Goal: Transaction & Acquisition: Purchase product/service

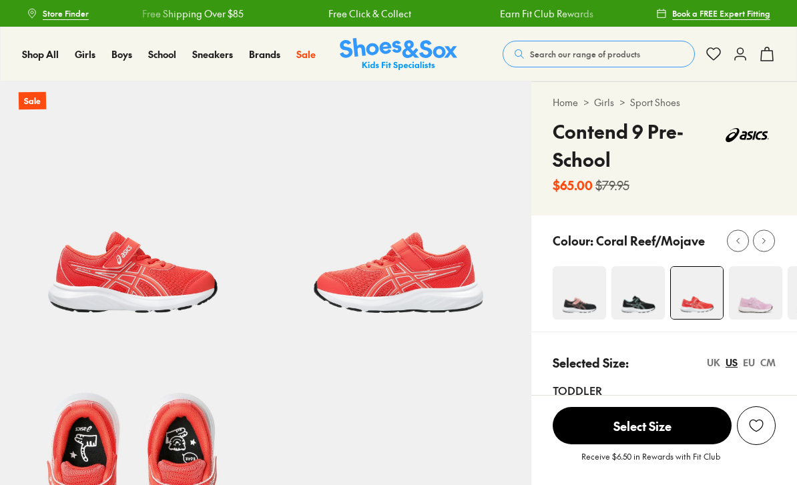
select select "*"
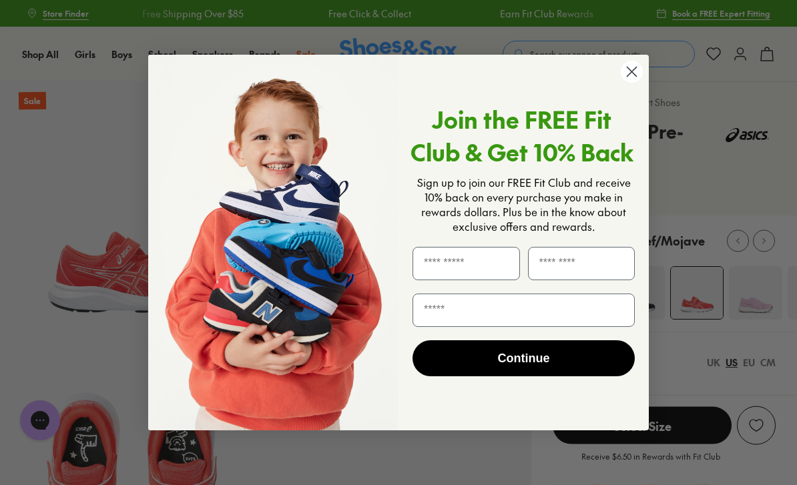
click at [630, 72] on circle "Close dialog" at bounding box center [632, 72] width 22 height 22
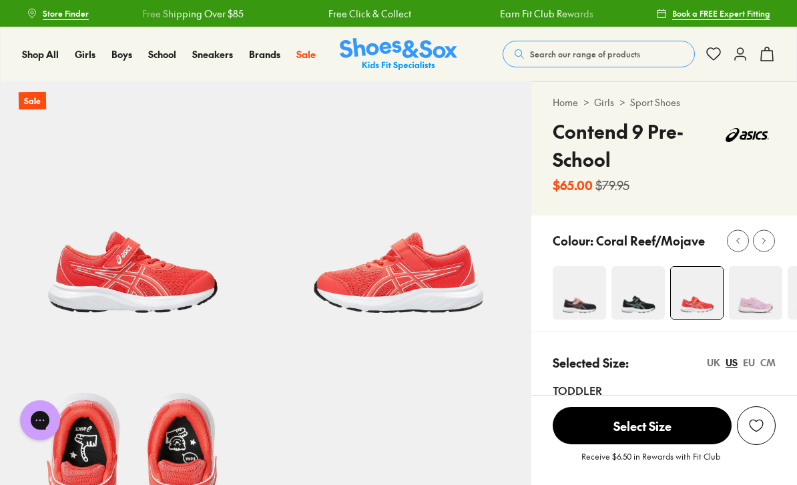
click at [756, 295] on img at bounding box center [755, 292] width 53 height 53
select select "*"
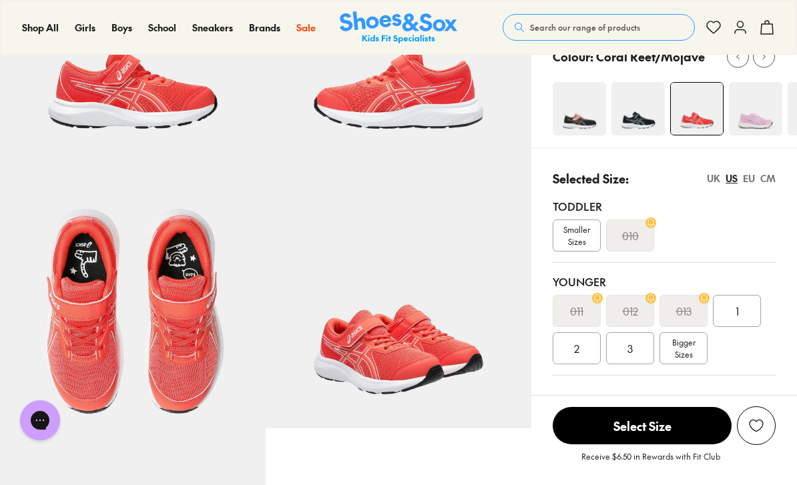
click at [688, 349] on span "Bigger Sizes" at bounding box center [683, 348] width 23 height 24
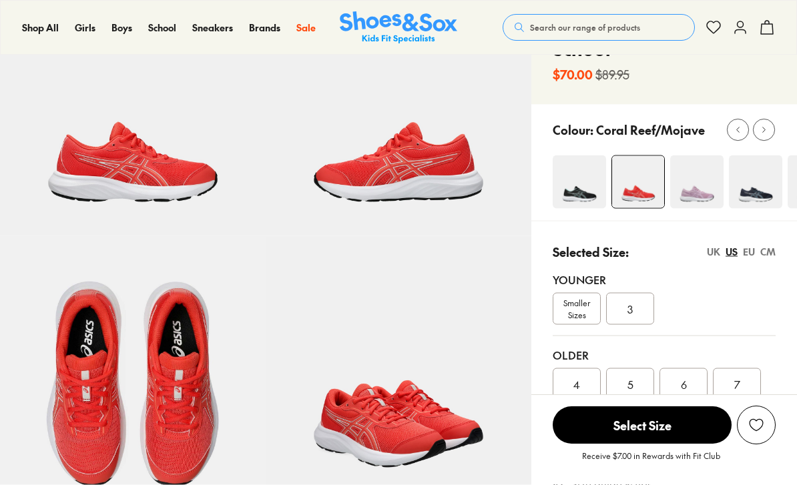
select select "*"
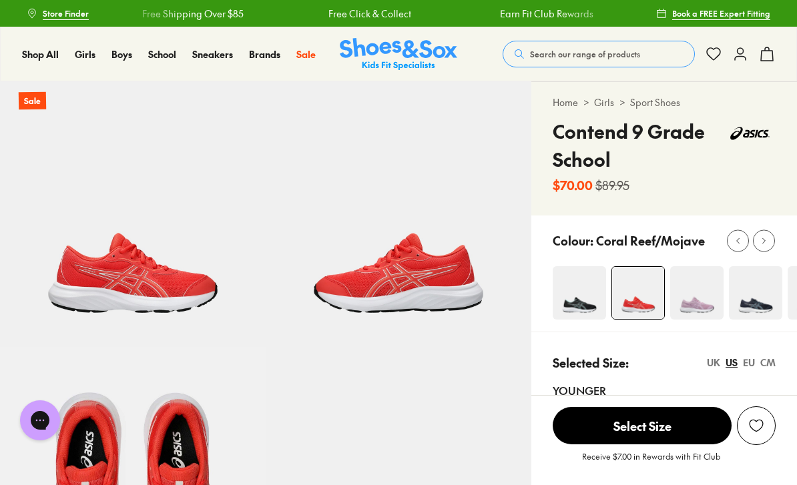
click at [344, 152] on img at bounding box center [336, 132] width 69 height 39
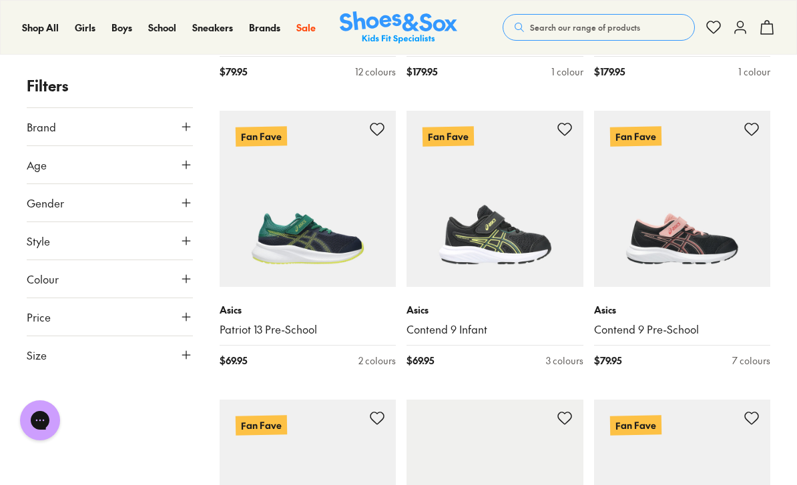
scroll to position [1083, 0]
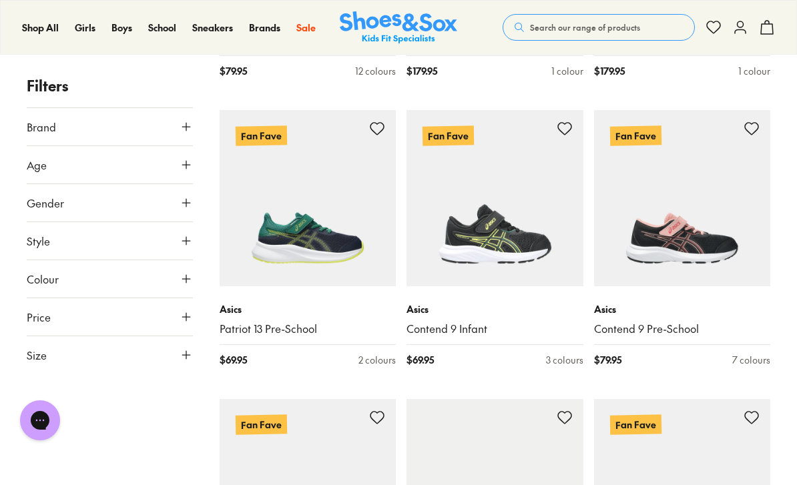
click at [334, 222] on img at bounding box center [308, 198] width 177 height 177
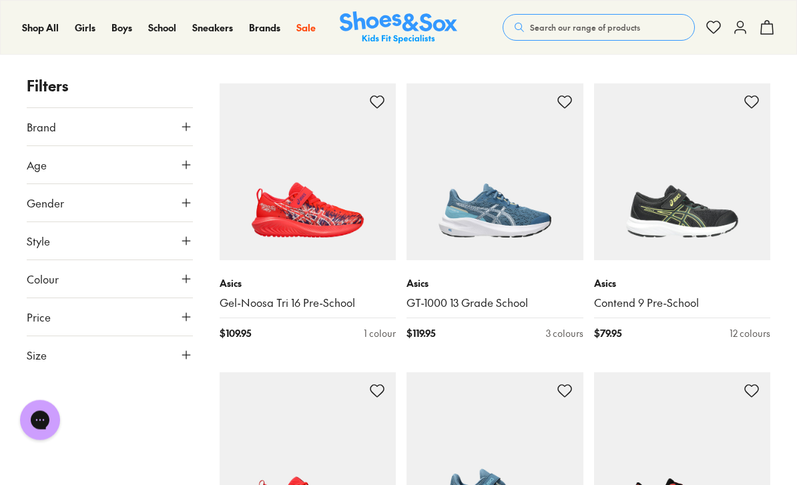
scroll to position [1997, 0]
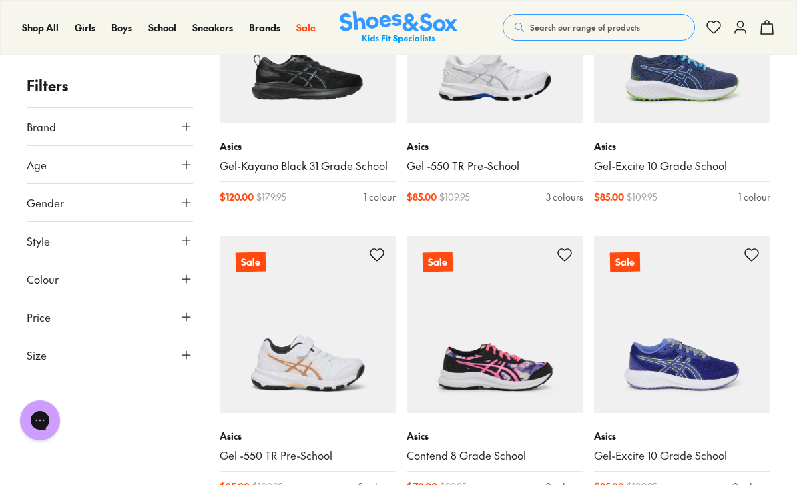
scroll to position [11659, 0]
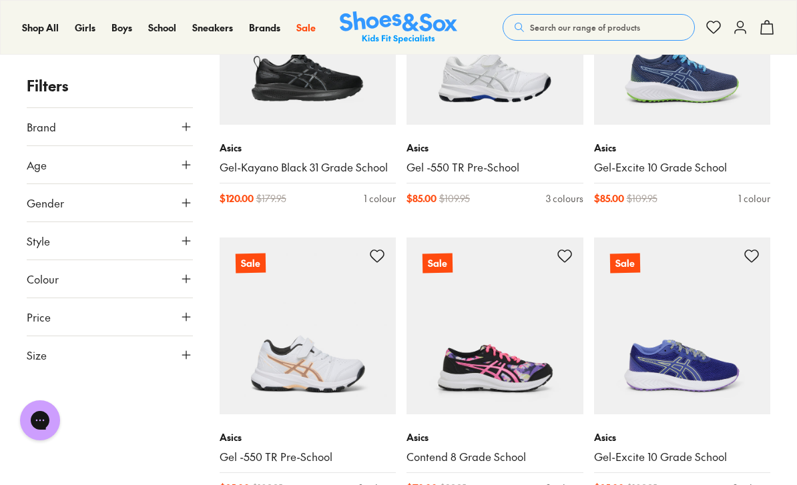
click at [514, 323] on img at bounding box center [494, 326] width 177 height 177
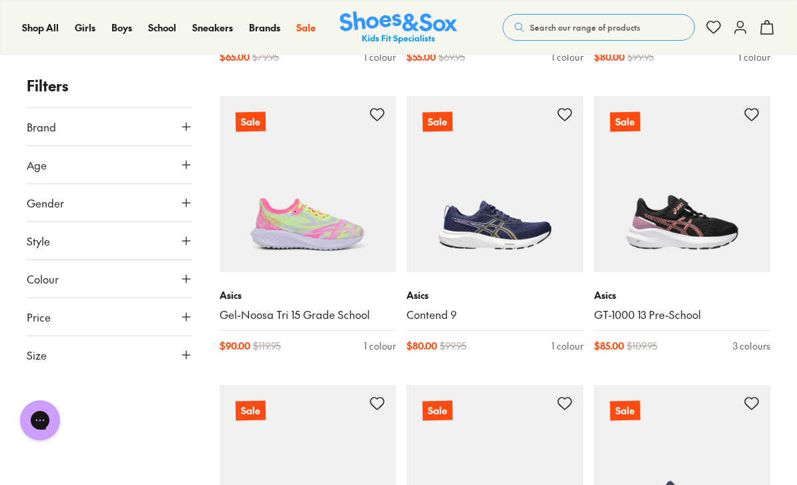
scroll to position [11341, 0]
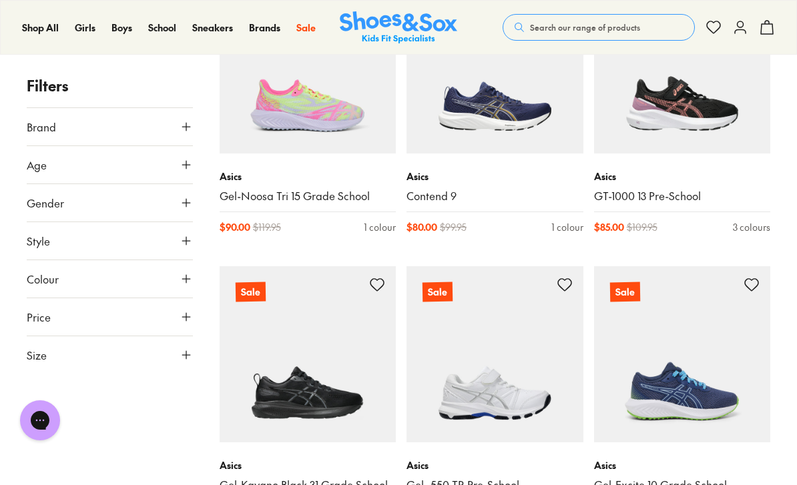
click at [697, 345] on img at bounding box center [682, 354] width 177 height 177
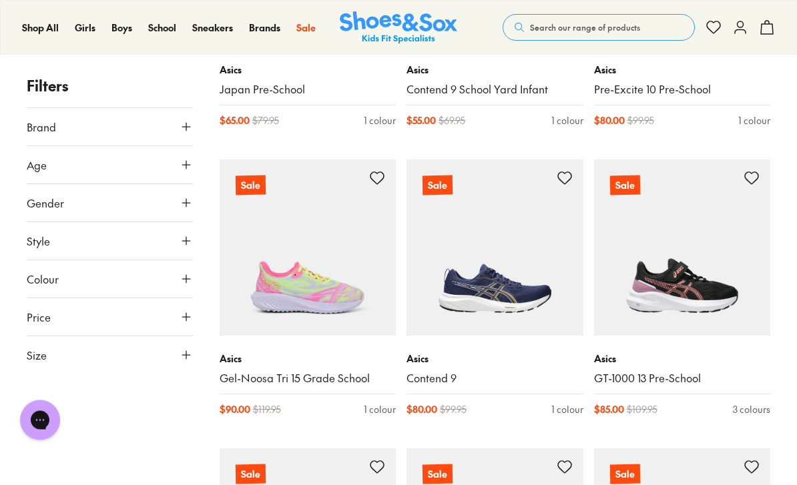
scroll to position [11128, 0]
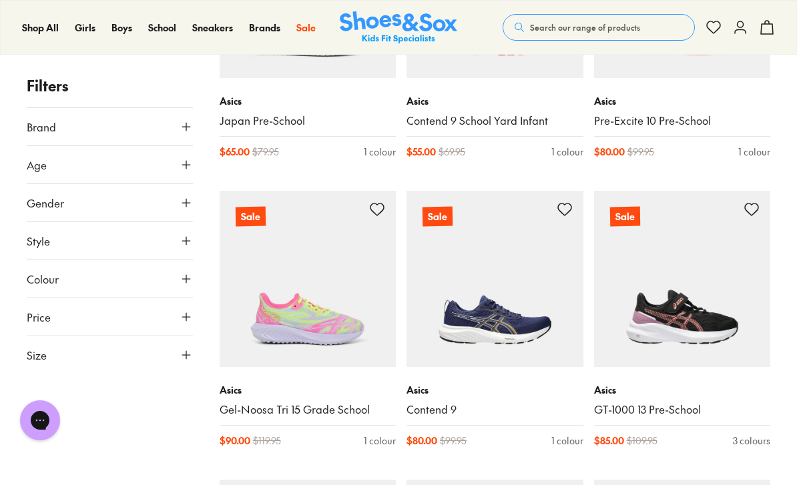
click at [337, 274] on img at bounding box center [308, 279] width 177 height 177
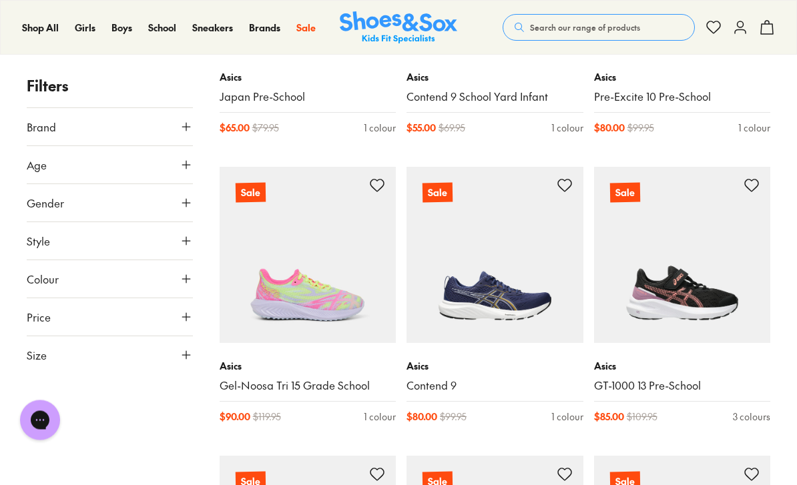
scroll to position [11155, 0]
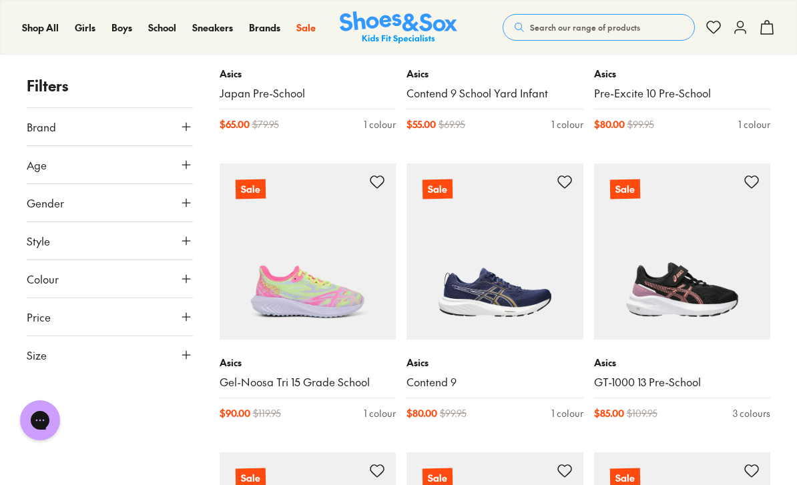
click at [673, 255] on img at bounding box center [682, 252] width 177 height 177
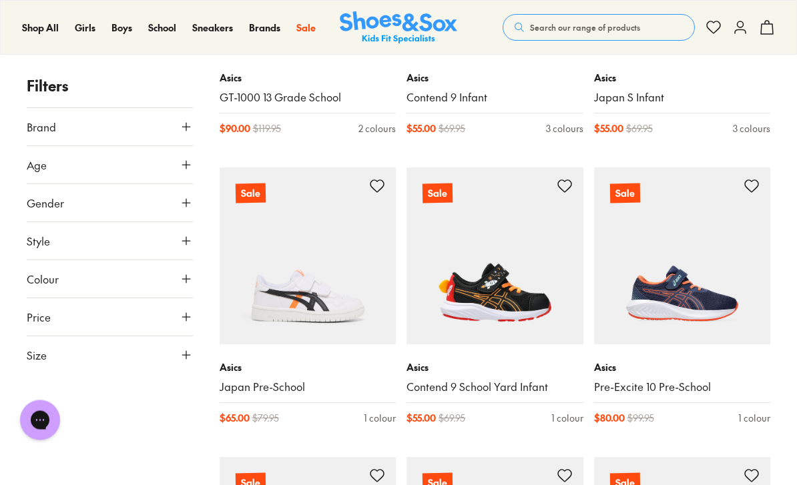
scroll to position [10821, 0]
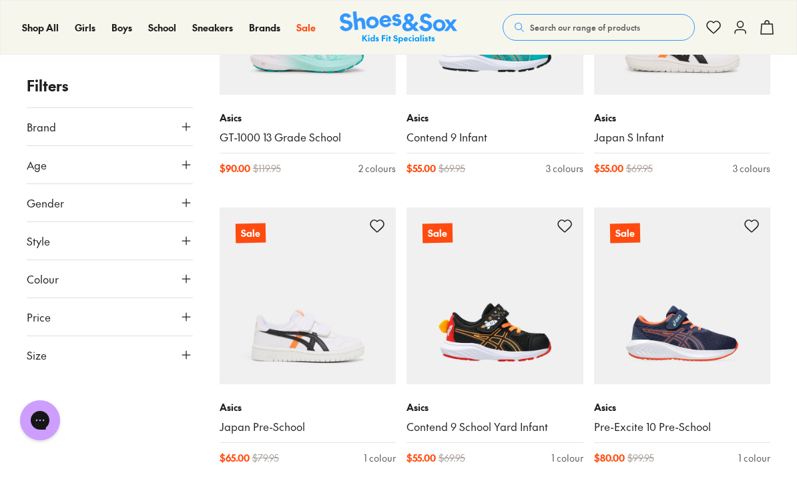
click at [704, 314] on img at bounding box center [682, 296] width 177 height 177
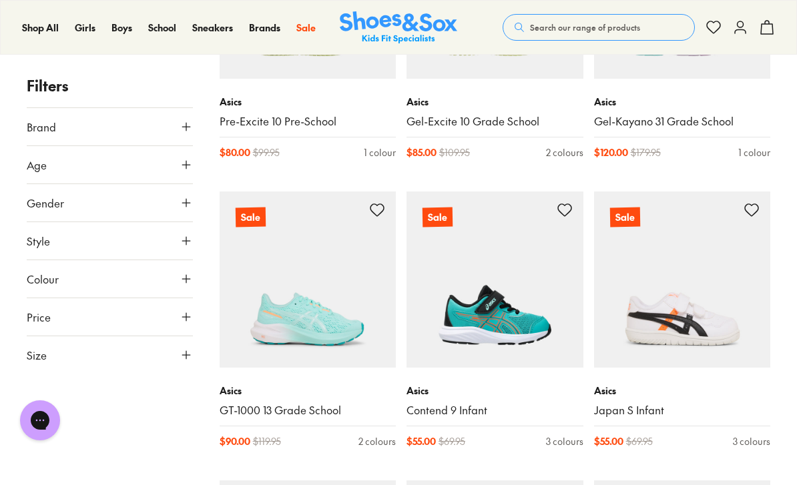
scroll to position [10523, 0]
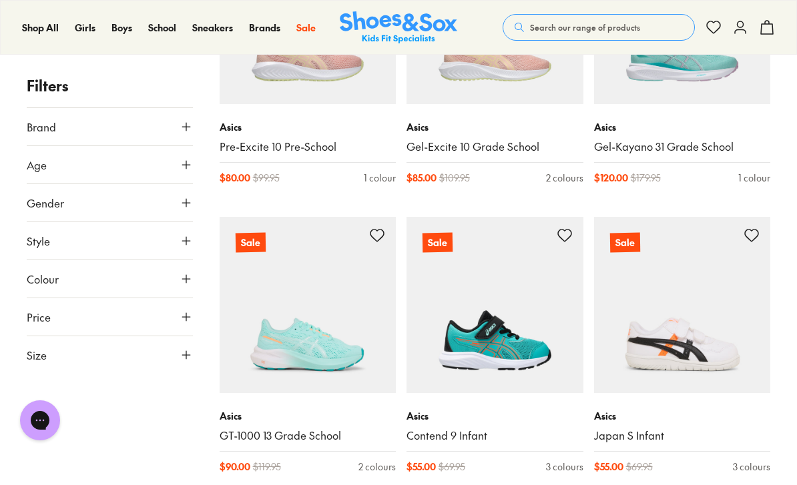
click at [503, 293] on img at bounding box center [494, 305] width 177 height 177
click at [315, 294] on img at bounding box center [308, 305] width 177 height 177
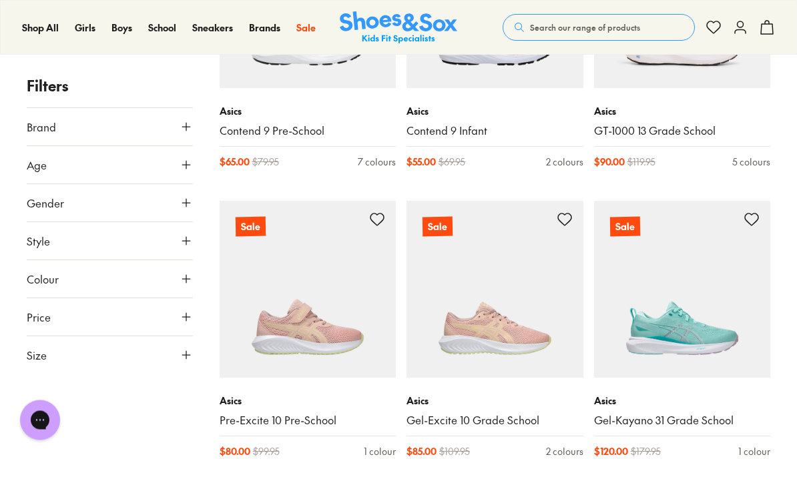
scroll to position [10220, 0]
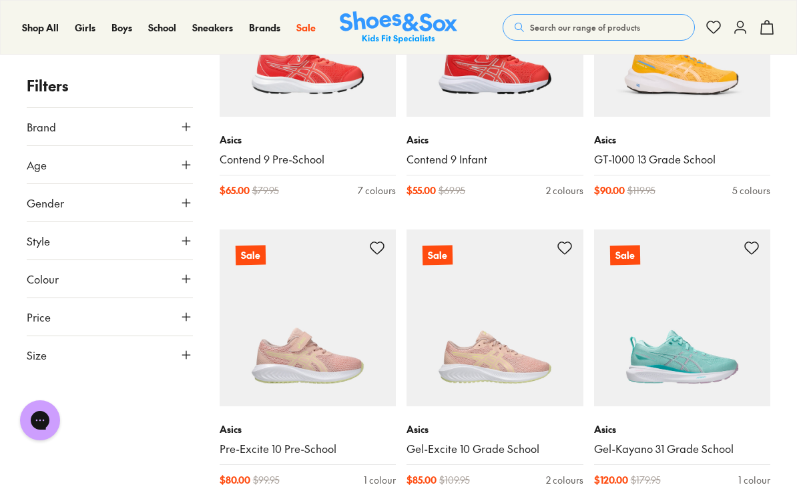
click at [696, 323] on img at bounding box center [682, 318] width 177 height 177
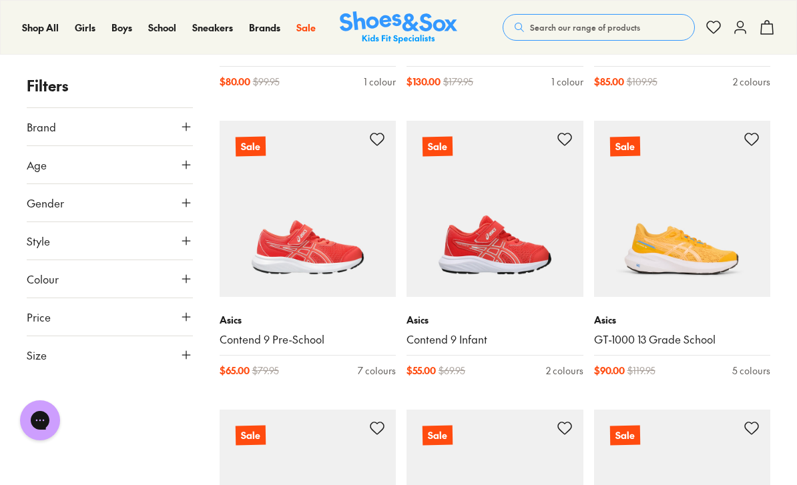
scroll to position [10034, 0]
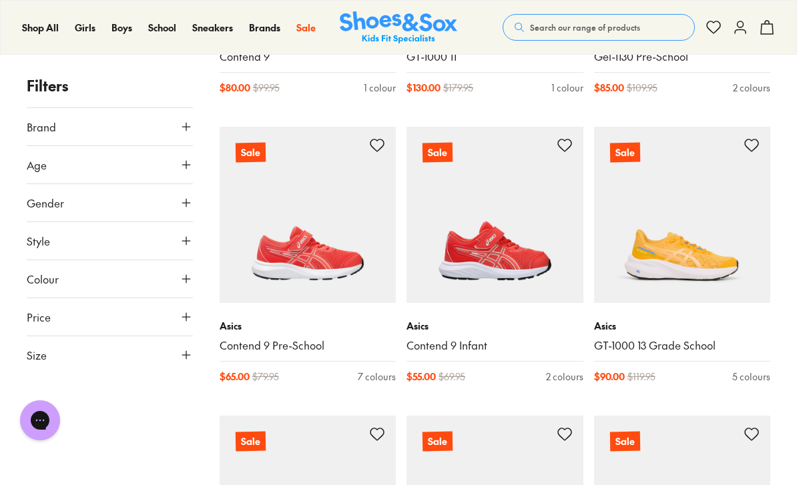
click at [728, 225] on img at bounding box center [682, 215] width 177 height 177
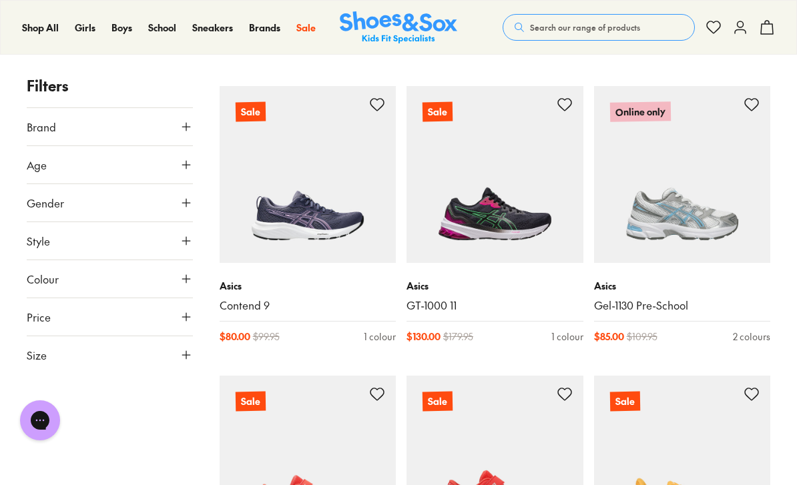
scroll to position [9784, 0]
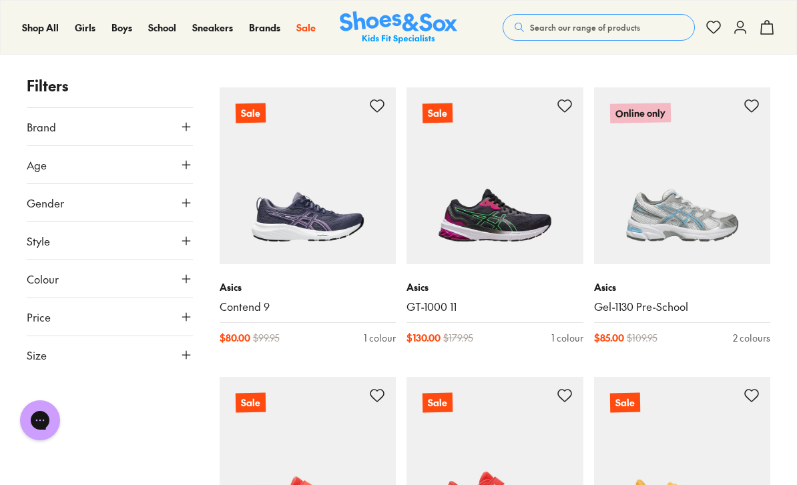
click at [330, 190] on img at bounding box center [308, 175] width 177 height 177
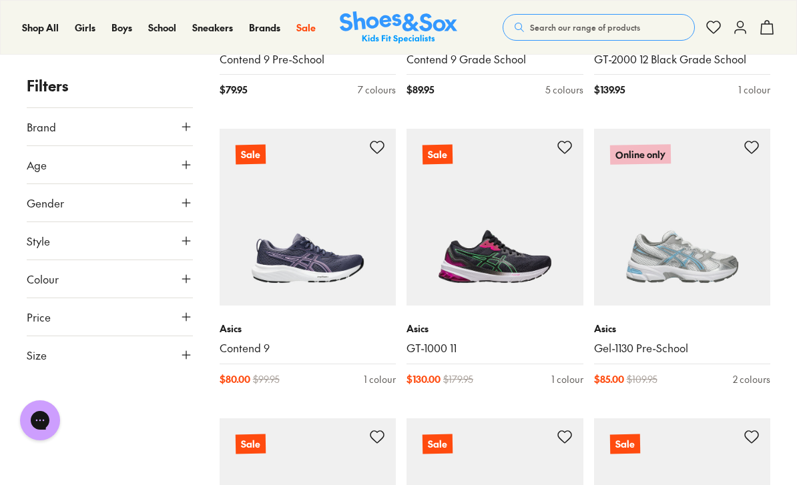
click at [528, 225] on img at bounding box center [494, 217] width 177 height 177
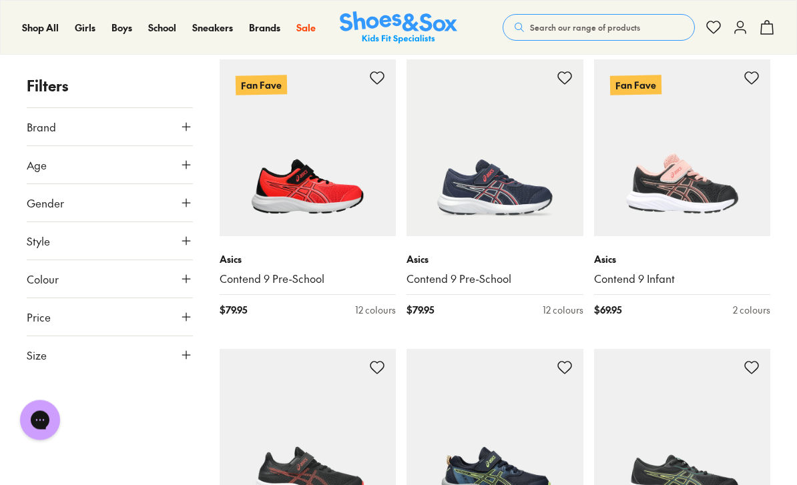
scroll to position [1444, 0]
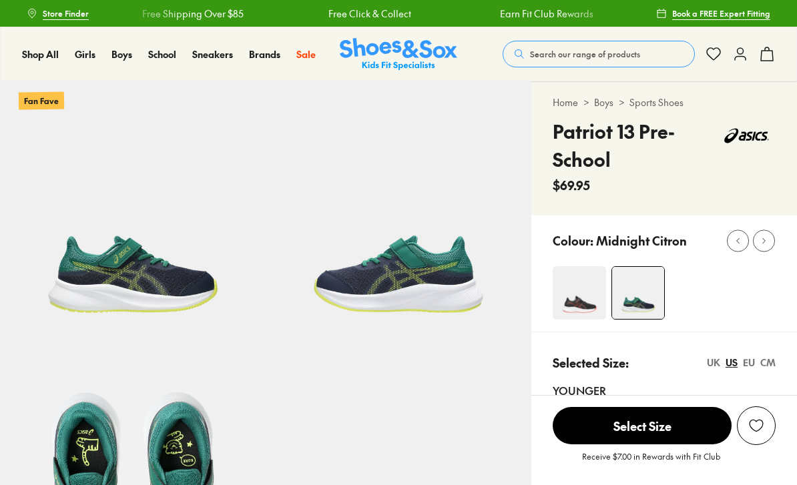
select select "*"
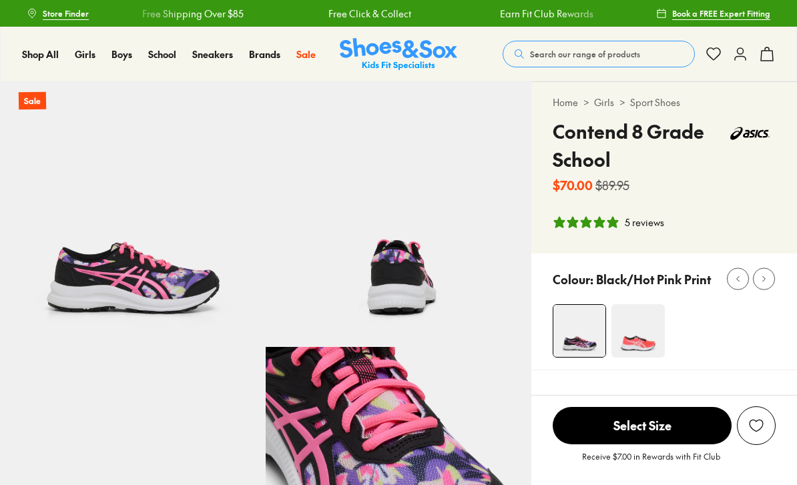
select select "*"
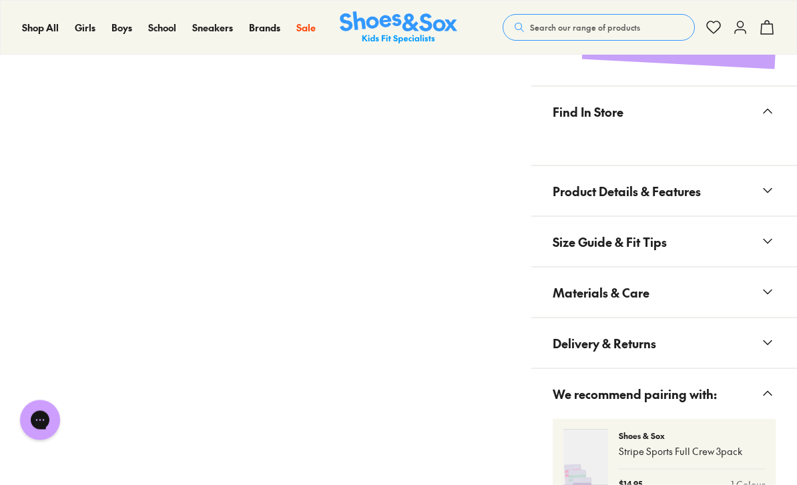
scroll to position [793, 0]
click at [764, 352] on button "Delivery & Returns" at bounding box center [664, 343] width 266 height 50
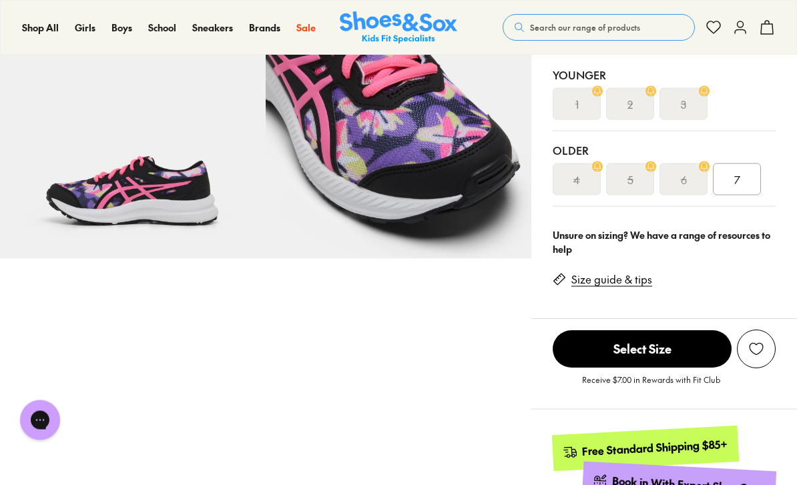
scroll to position [300, 0]
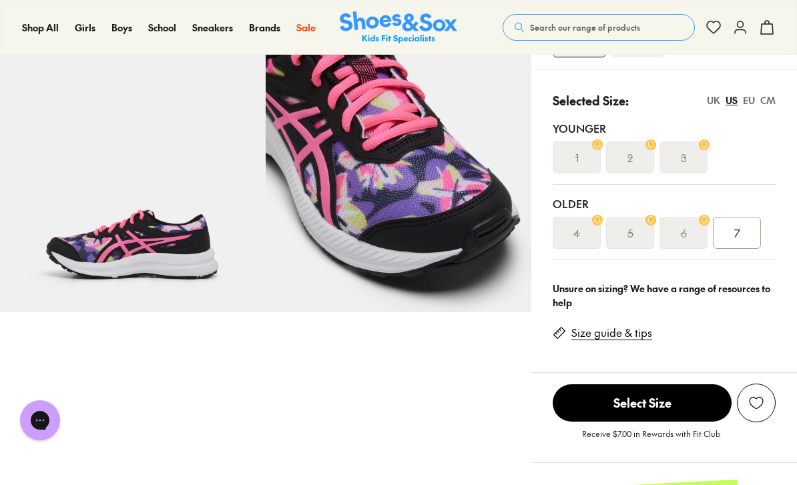
click at [687, 232] on div "6" at bounding box center [683, 233] width 48 height 32
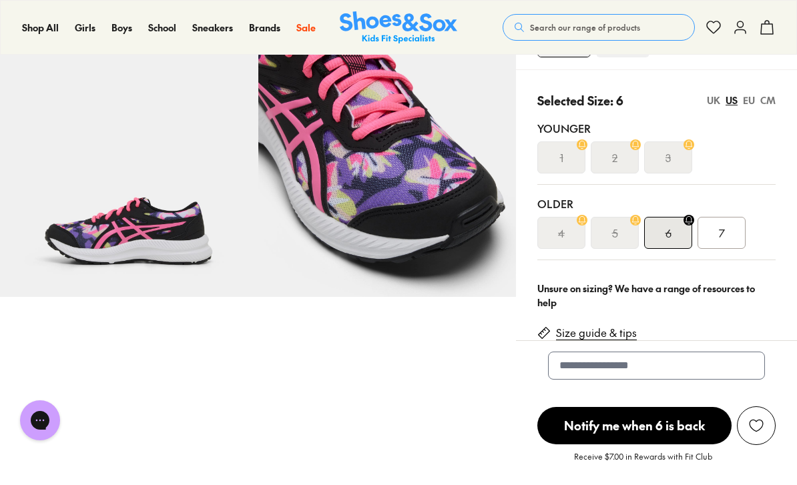
click at [726, 234] on div "7" at bounding box center [722, 233] width 48 height 32
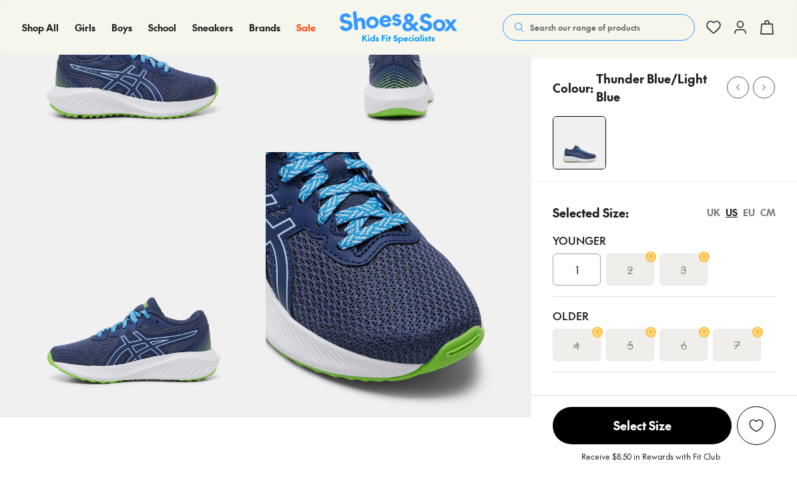
select select "*"
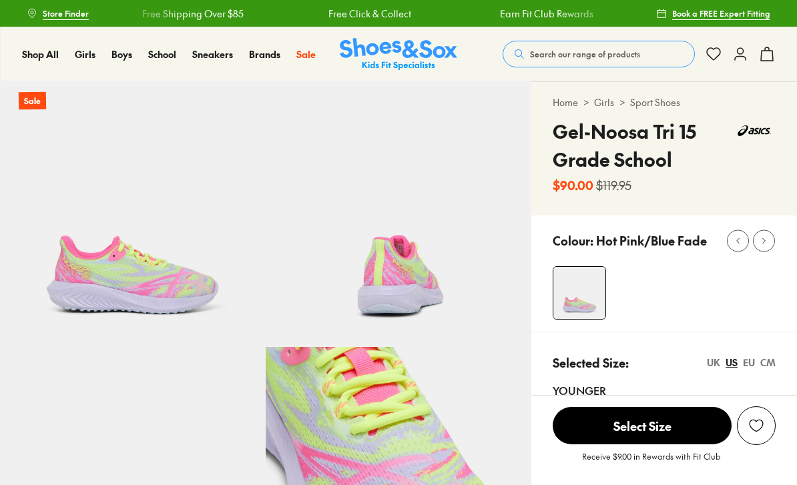
select select "*"
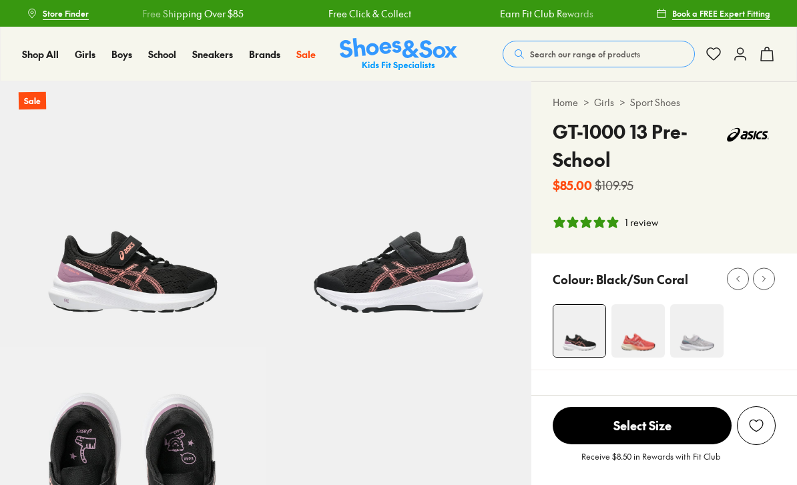
select select "*"
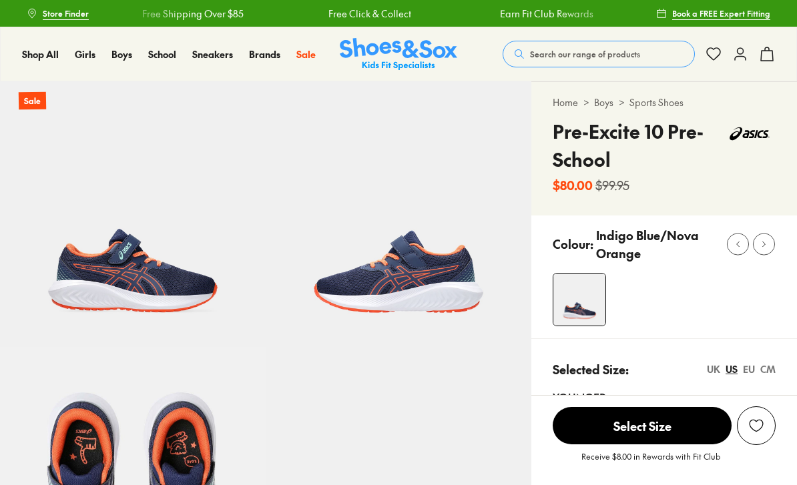
scroll to position [254, 0]
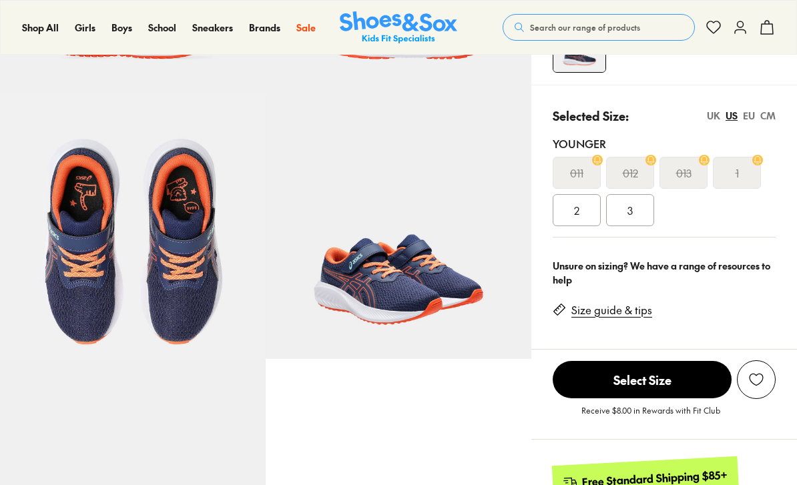
select select "*"
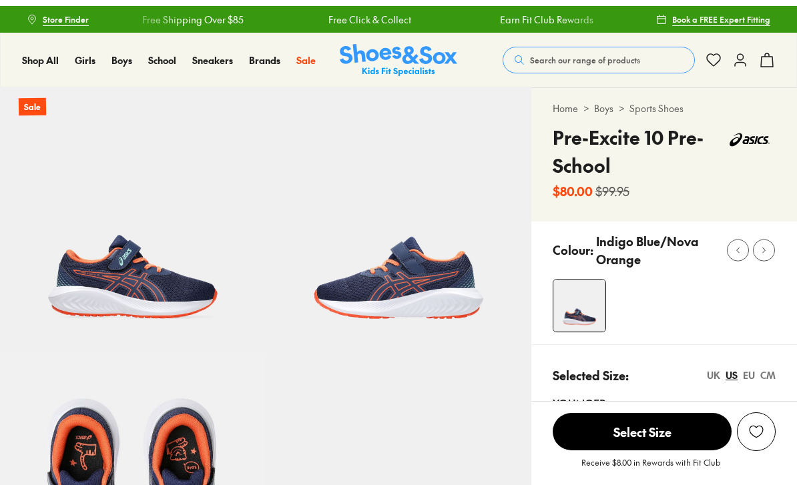
scroll to position [0, 0]
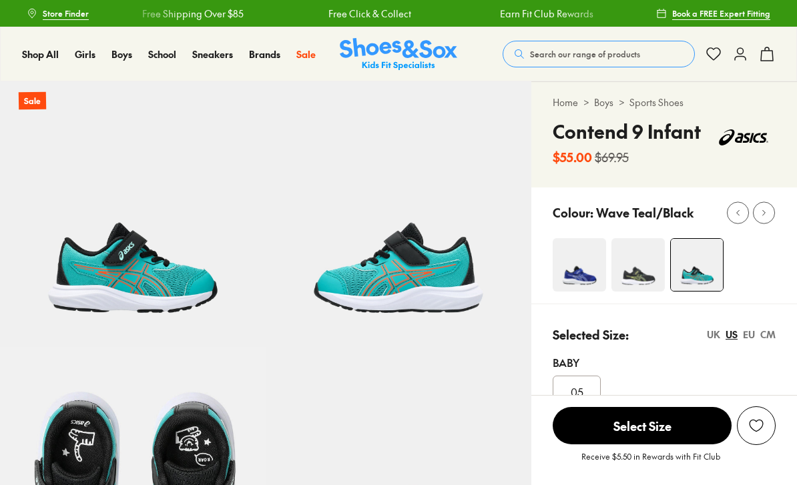
select select "*"
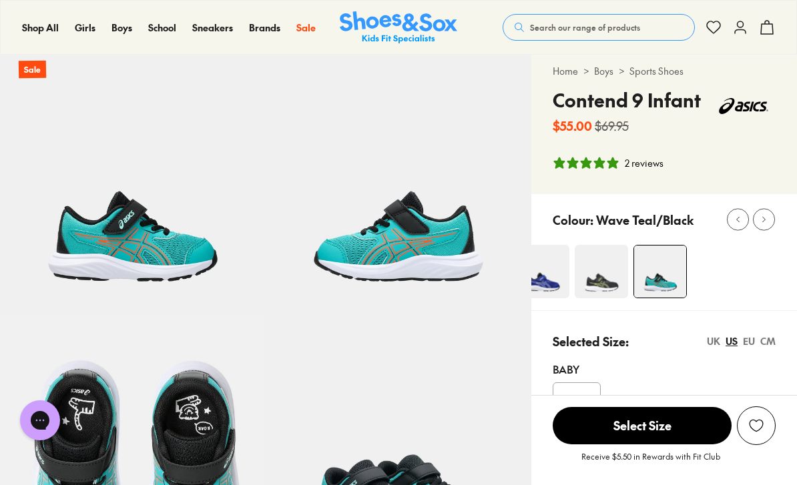
scroll to position [40, 0]
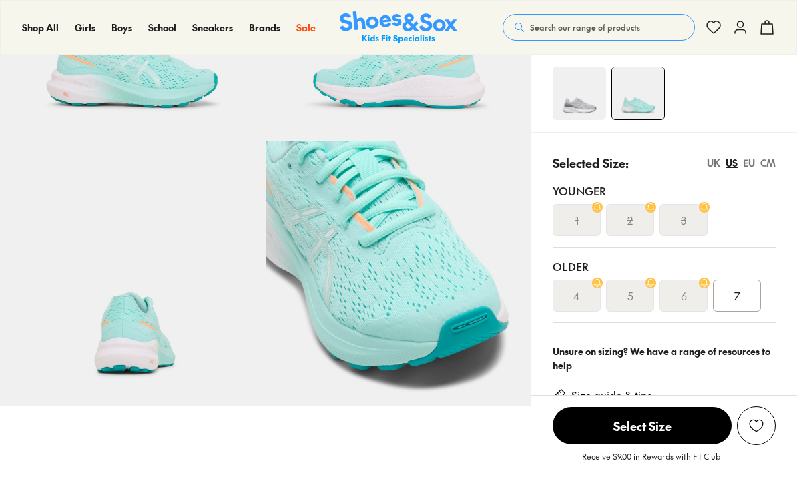
select select "*"
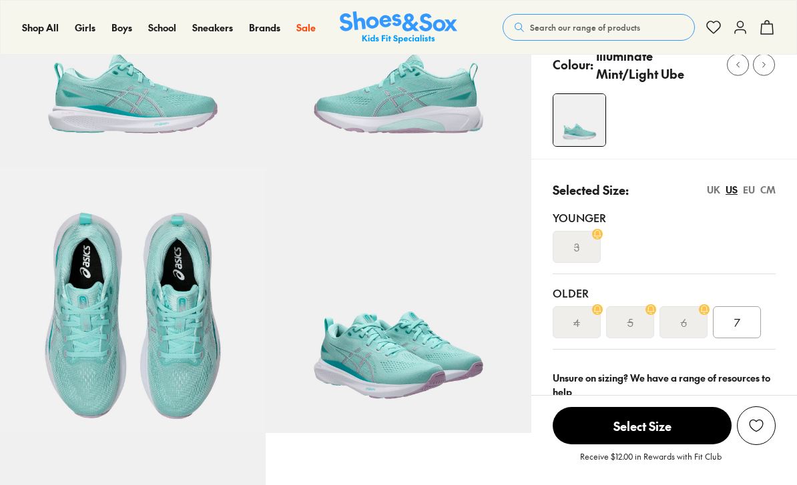
scroll to position [224, 0]
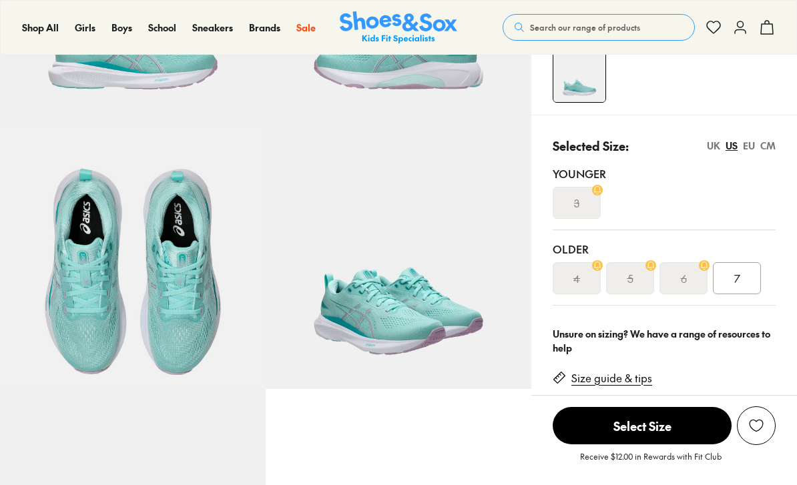
select select "*"
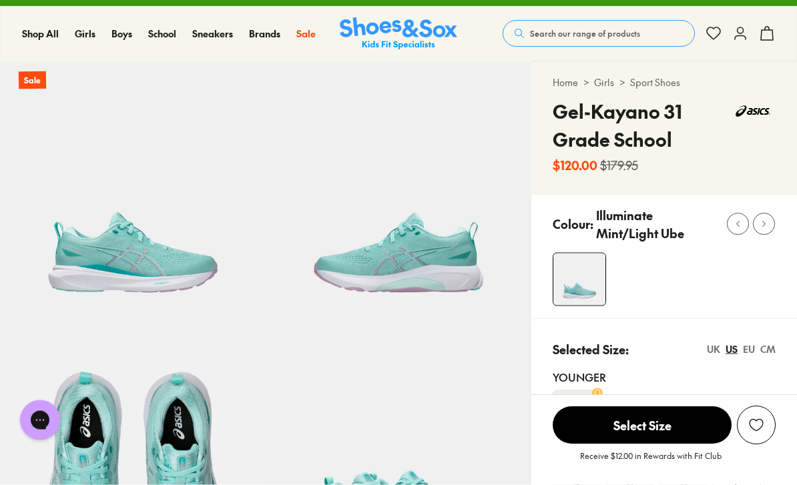
scroll to position [0, 0]
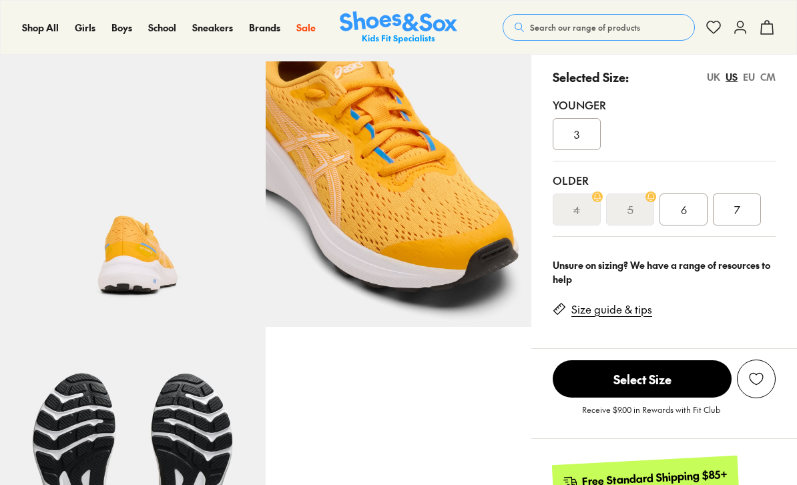
scroll to position [286, 0]
select select "*"
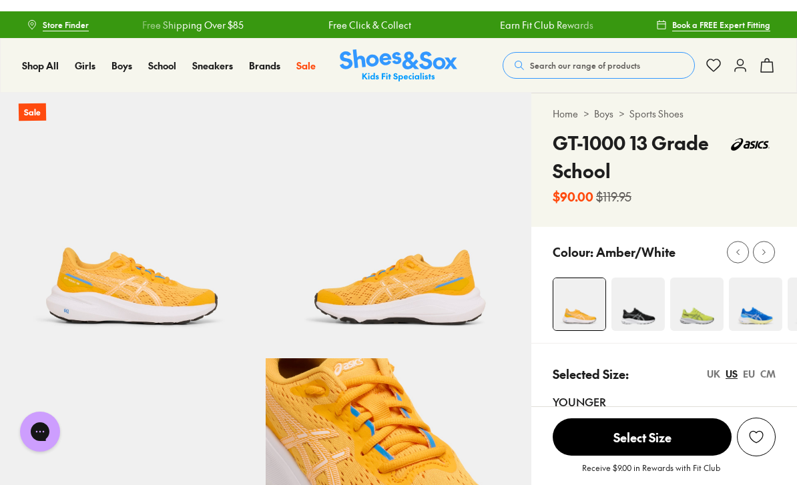
scroll to position [0, 0]
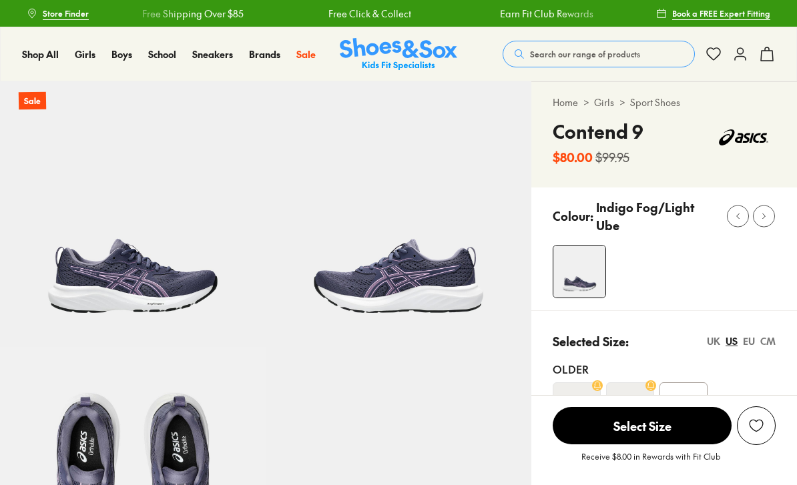
select select "*"
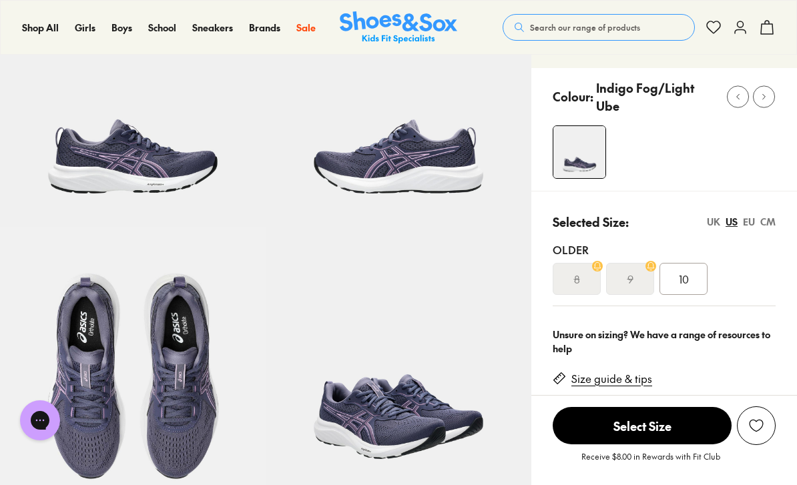
scroll to position [135, 0]
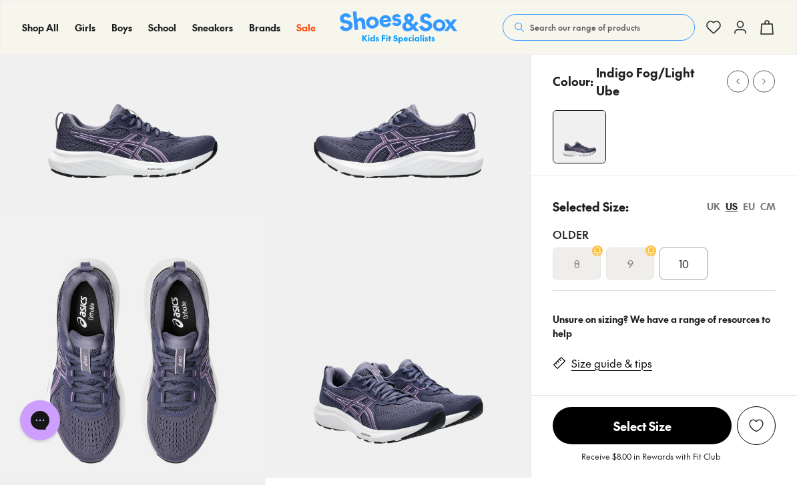
click at [625, 368] on link "Size guide & tips" at bounding box center [611, 363] width 81 height 15
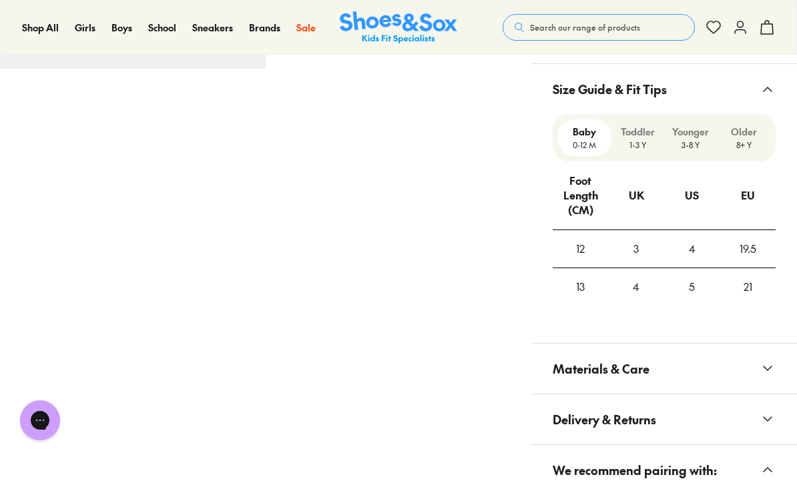
scroll to position [808, 0]
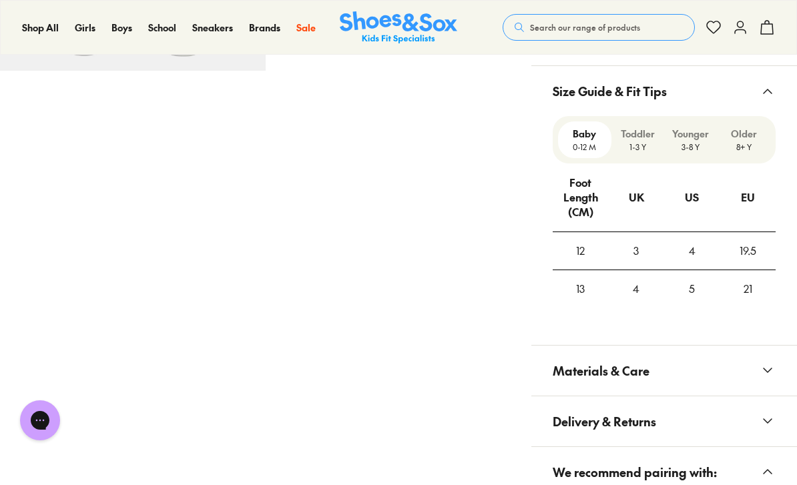
click at [745, 141] on p "8+ Y" at bounding box center [744, 147] width 43 height 12
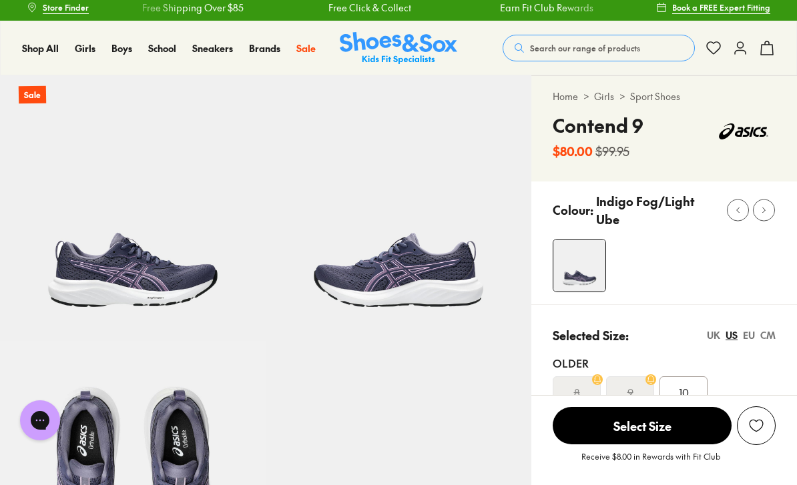
scroll to position [0, 0]
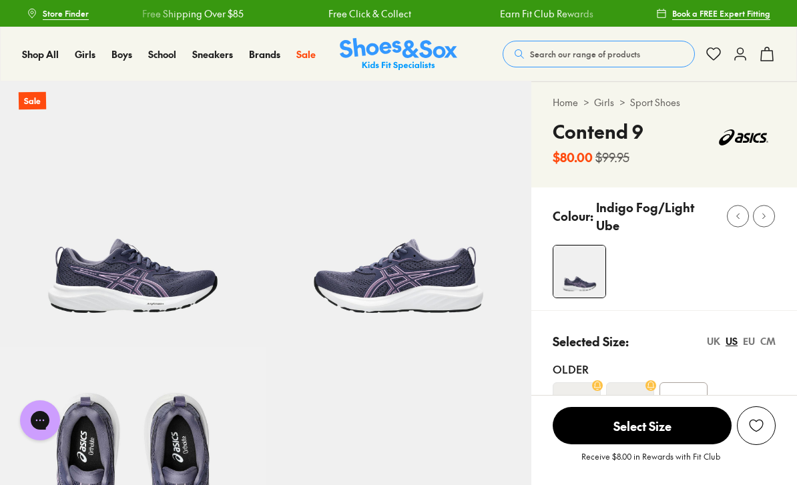
scroll to position [178, 0]
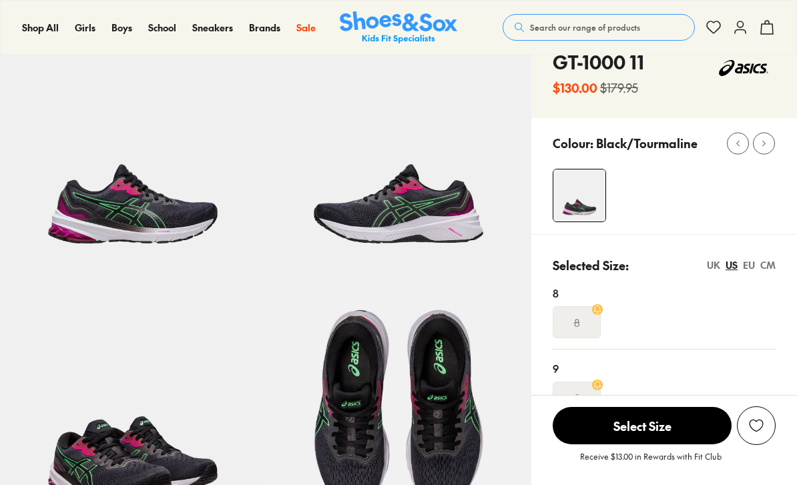
select select "*"
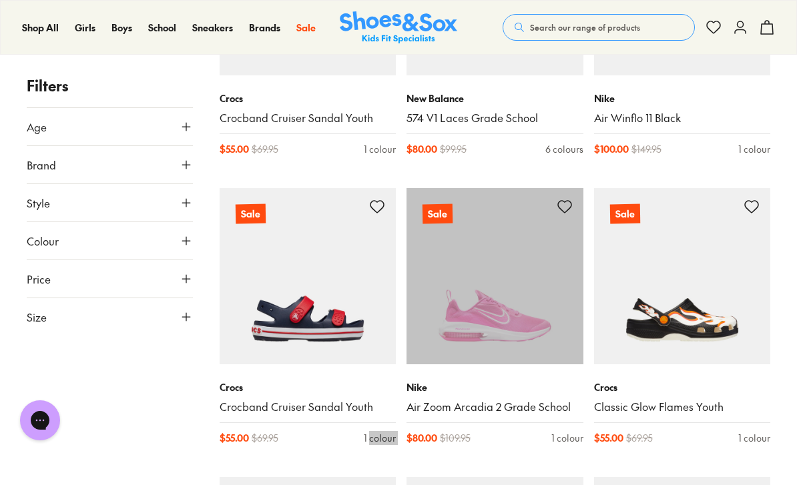
scroll to position [2149, 0]
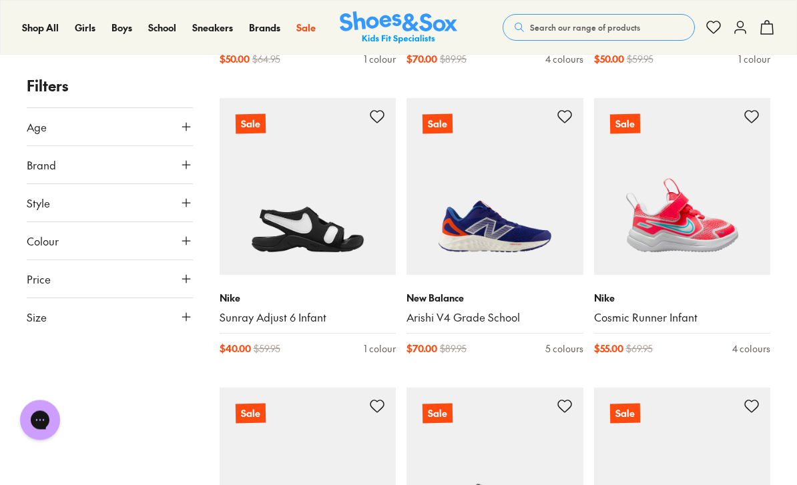
scroll to position [1619, 0]
click at [588, 125] on img at bounding box center [584, 106] width 69 height 39
click at [589, 123] on img at bounding box center [584, 106] width 69 height 39
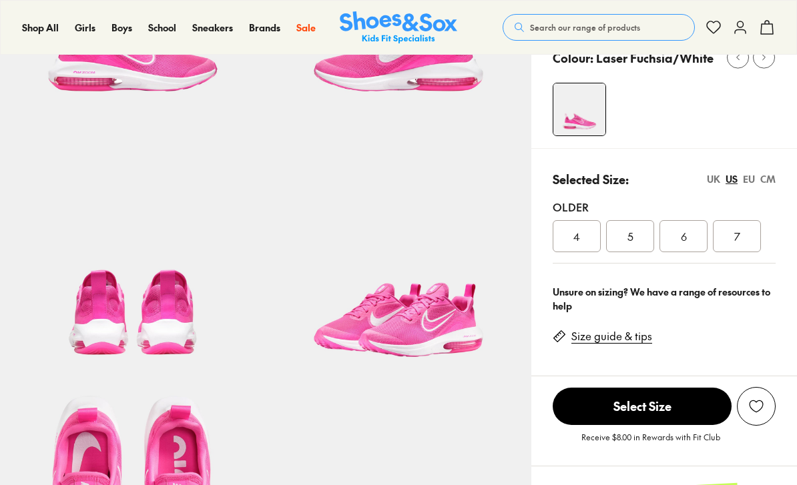
select select "*"
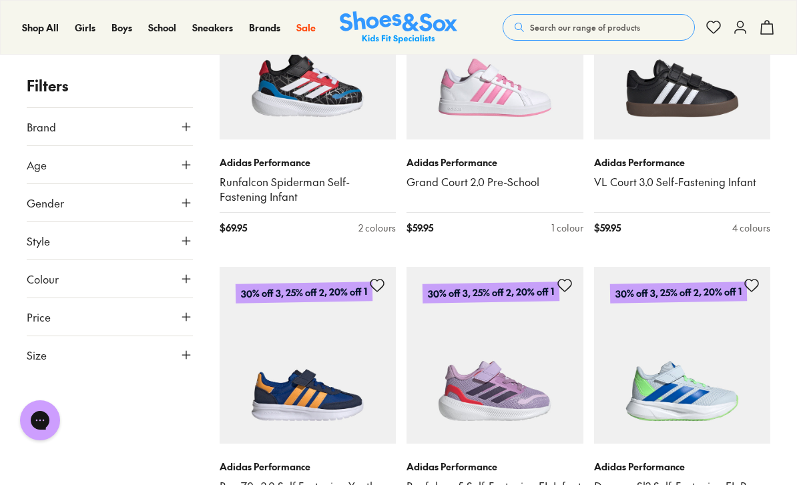
scroll to position [2859, 0]
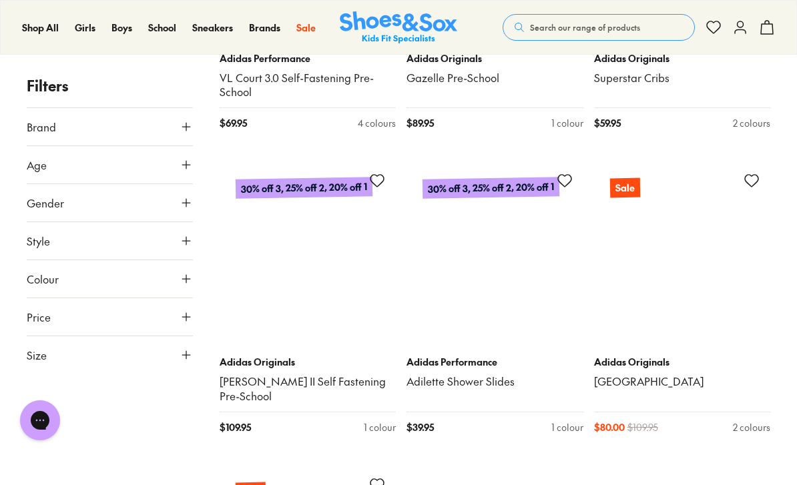
scroll to position [6106, 0]
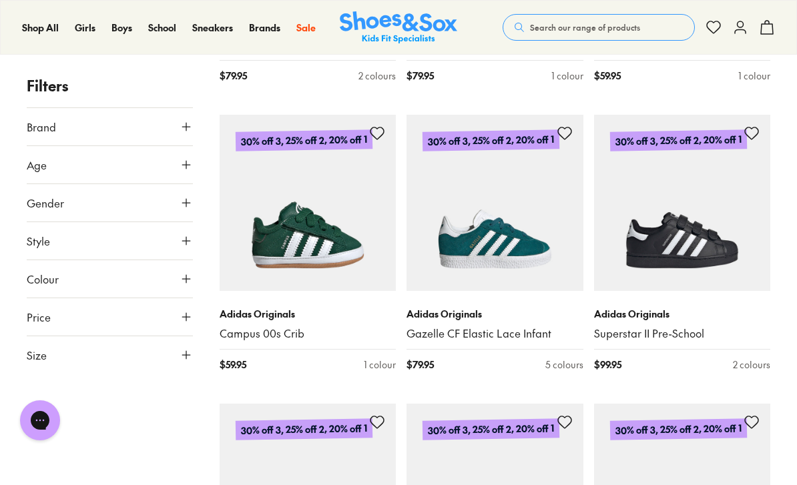
scroll to position [3443, 0]
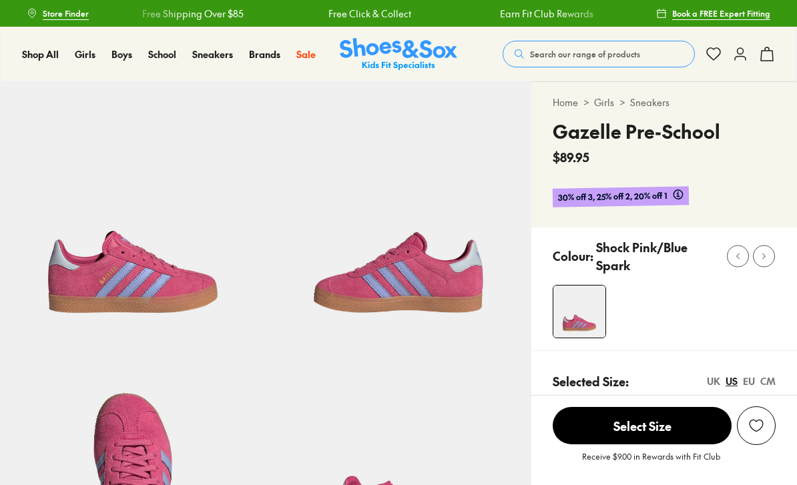
select select "*"
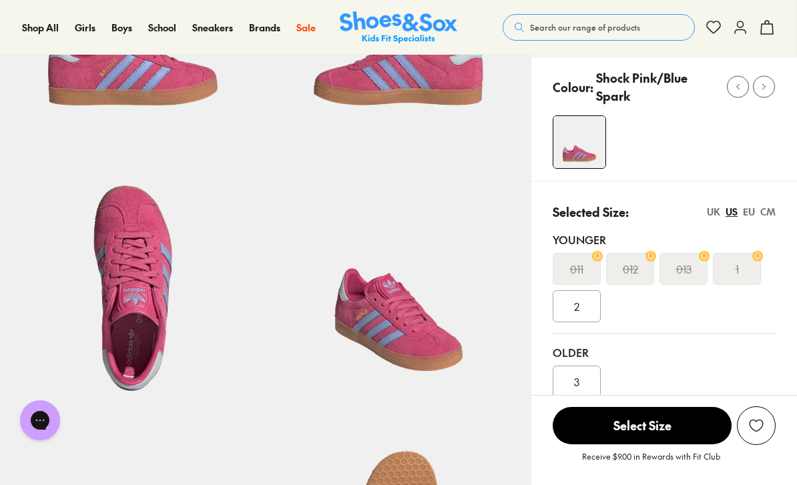
scroll to position [71, 0]
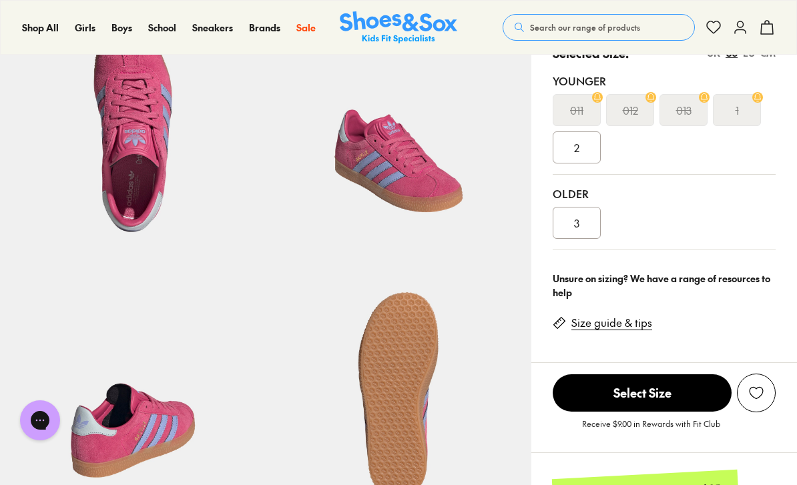
click at [634, 319] on link "Size guide & tips" at bounding box center [611, 323] width 81 height 15
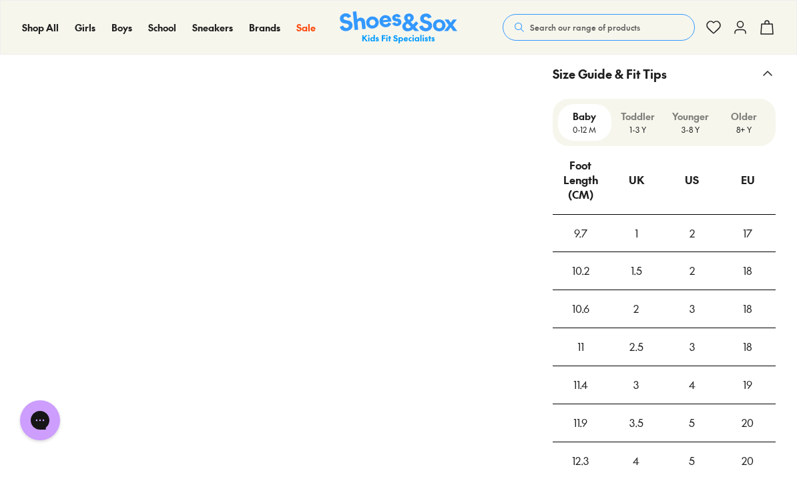
scroll to position [971, 0]
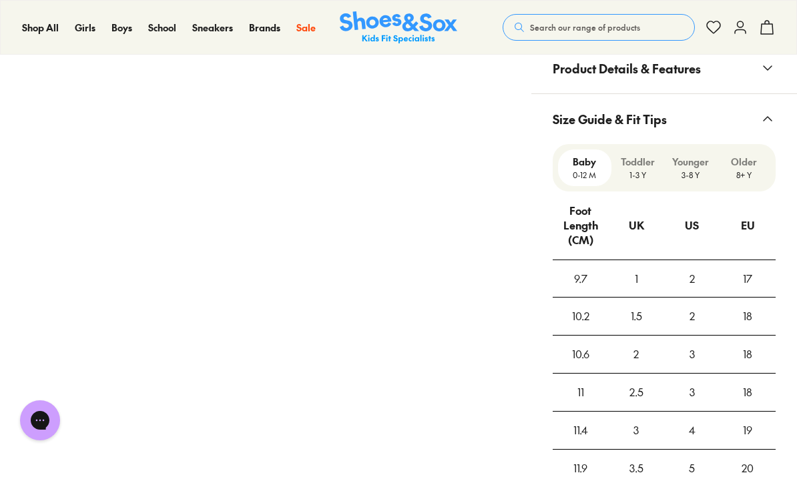
click at [696, 165] on p "Younger" at bounding box center [690, 162] width 43 height 14
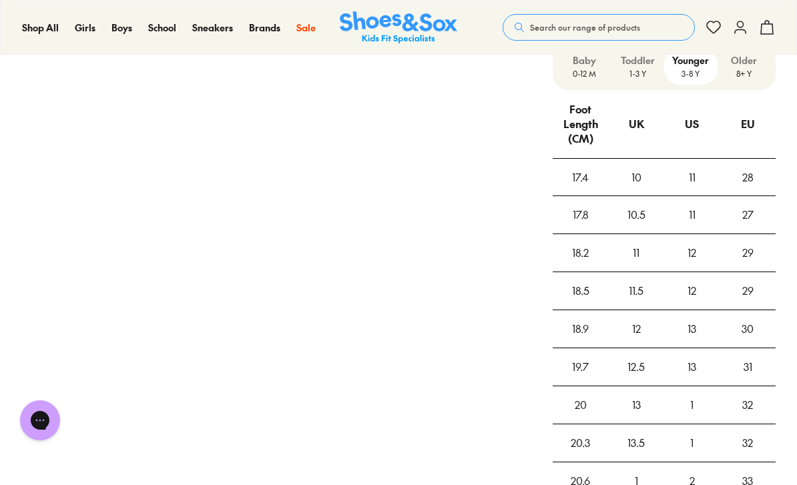
scroll to position [1051, 0]
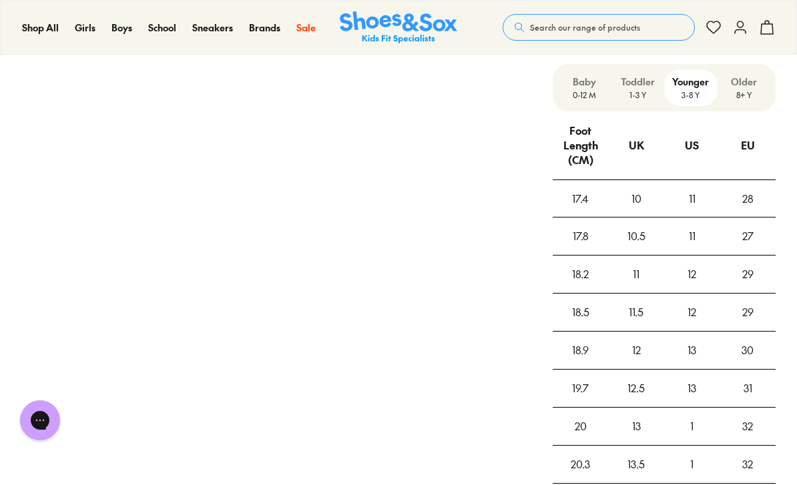
click at [754, 85] on p "Older" at bounding box center [744, 82] width 43 height 14
click at [745, 85] on p "Older" at bounding box center [744, 82] width 43 height 14
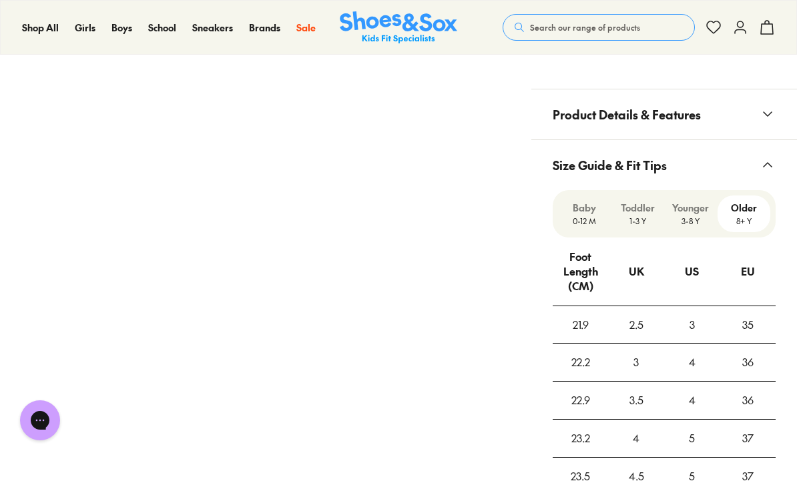
scroll to position [902, 0]
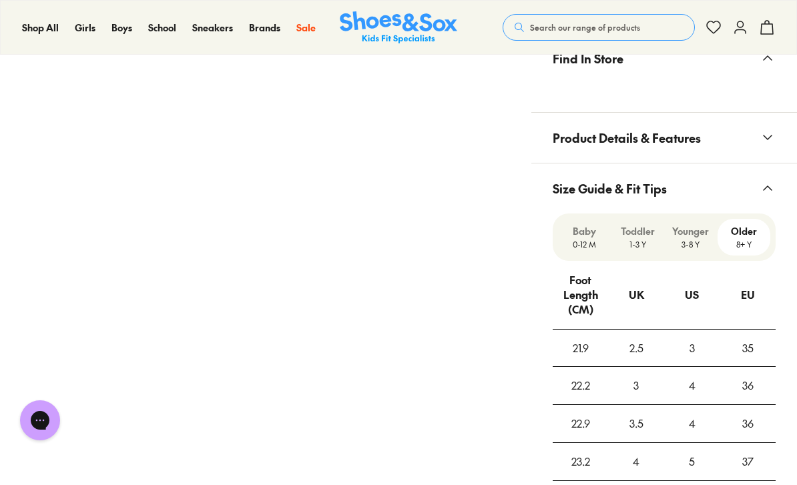
click at [690, 233] on p "Younger" at bounding box center [690, 231] width 43 height 14
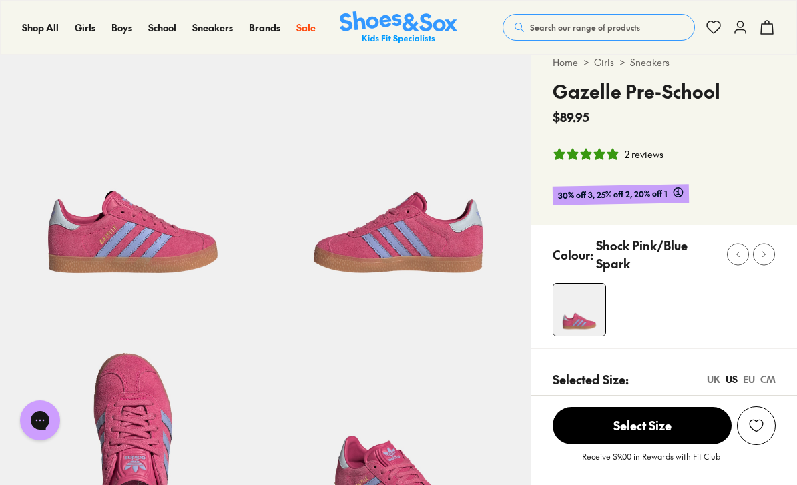
scroll to position [0, 0]
